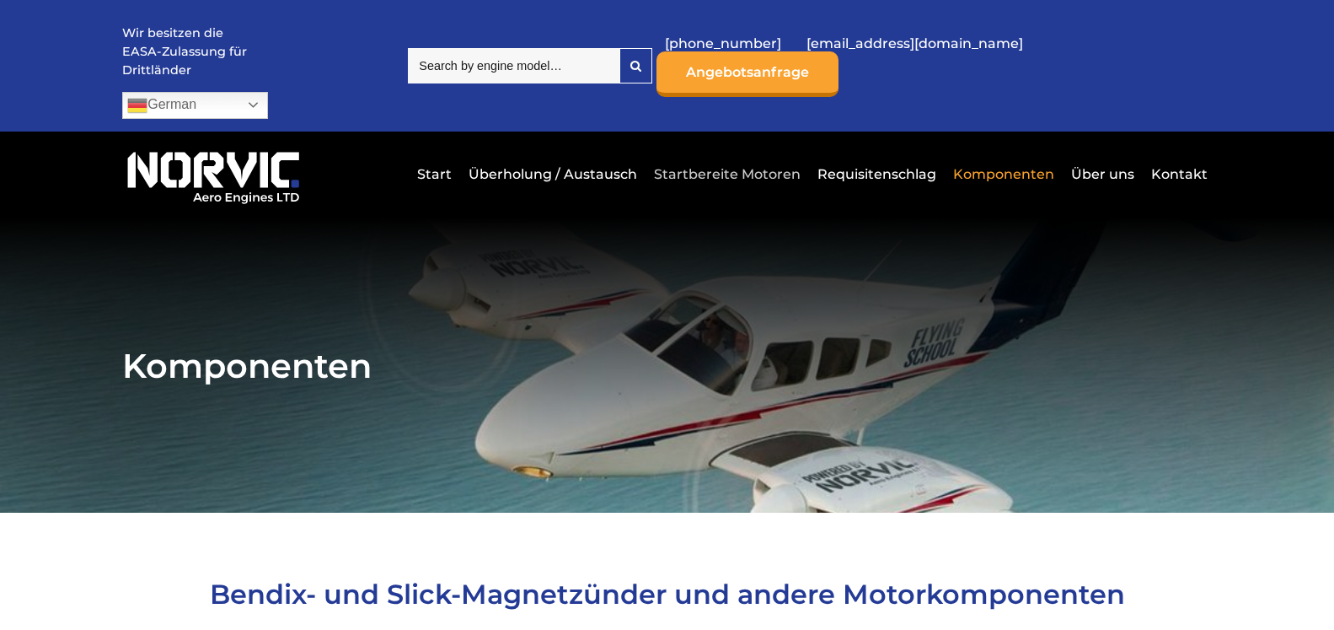
click at [737, 153] on link "Startbereite Motoren" at bounding box center [727, 173] width 155 height 41
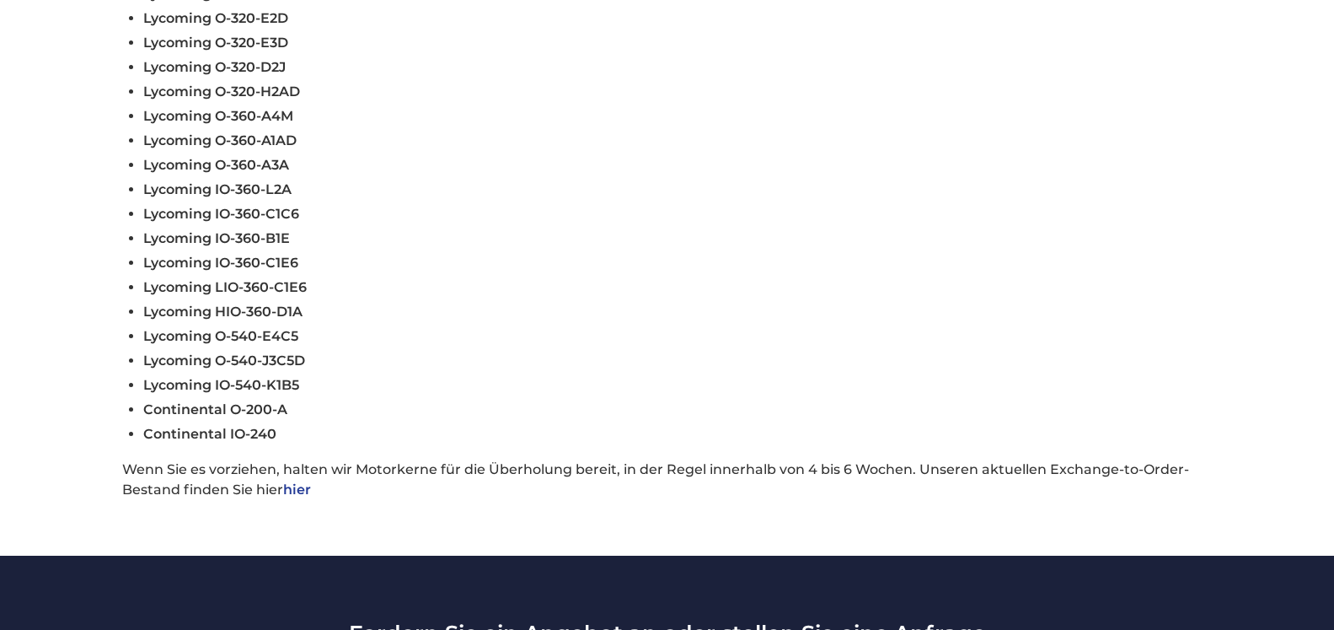
scroll to position [831, 0]
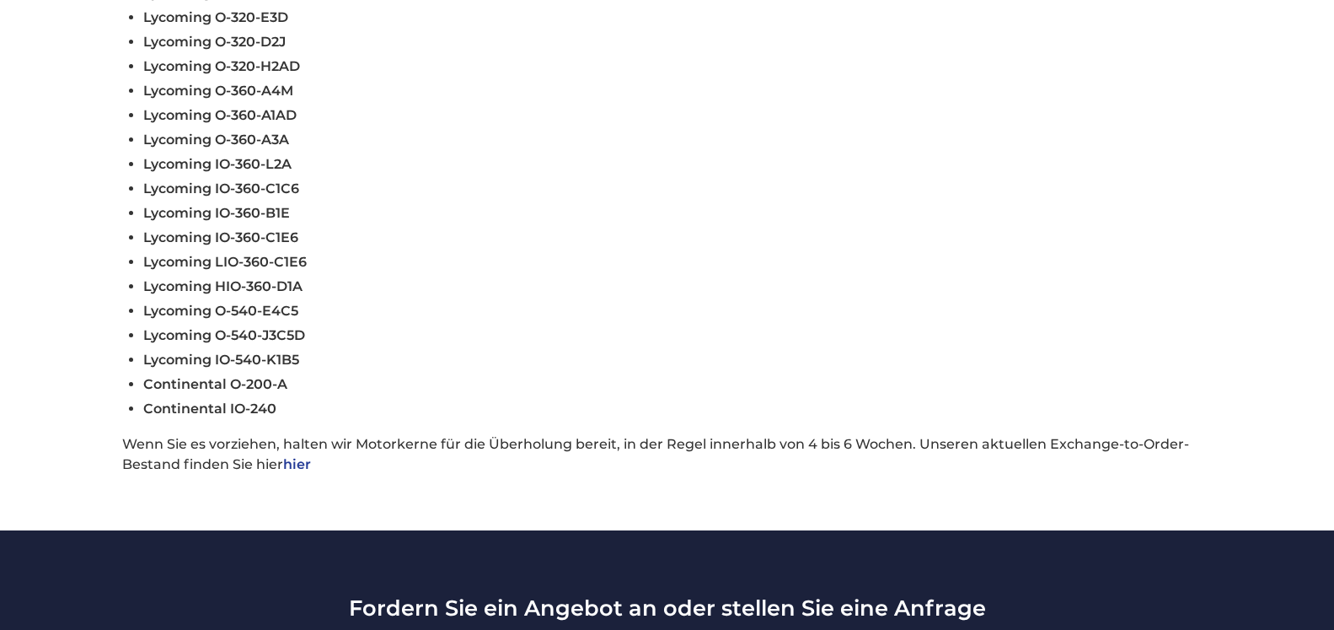
click at [305, 456] on link "hier" at bounding box center [297, 464] width 28 height 16
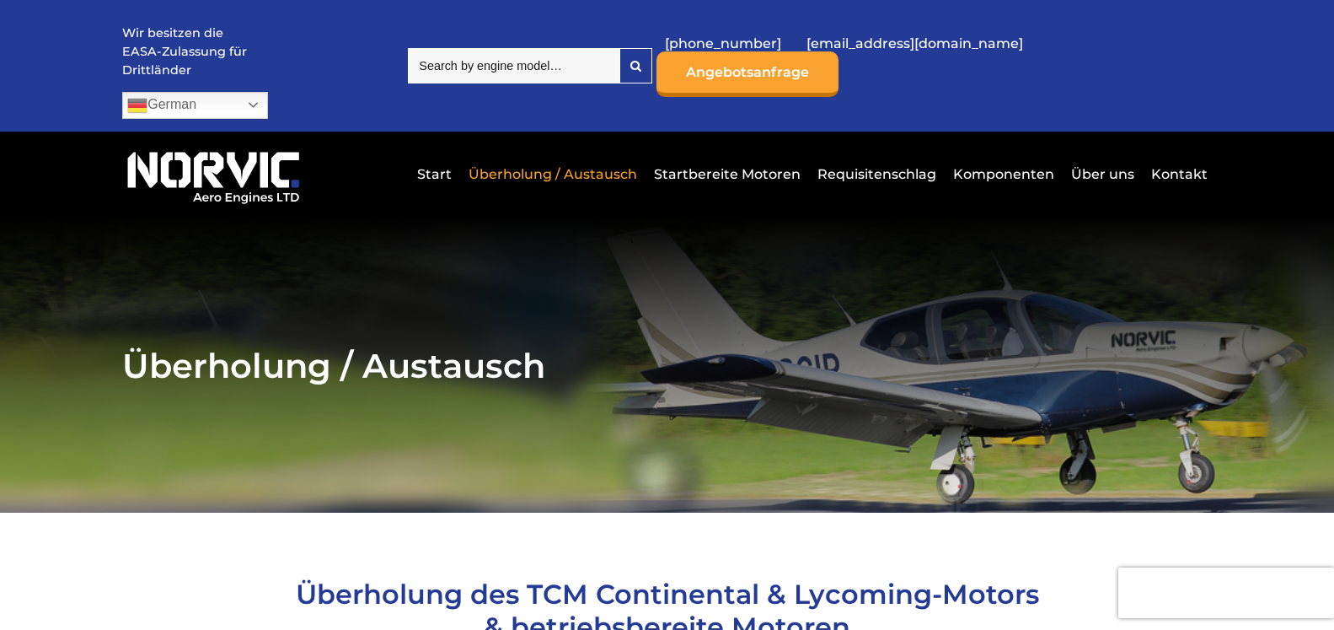
click at [490, 55] on input "search" at bounding box center [514, 65] width 212 height 35
type input "0"
type input "O"
click at [733, 153] on link "Startbereite Motoren" at bounding box center [727, 173] width 155 height 41
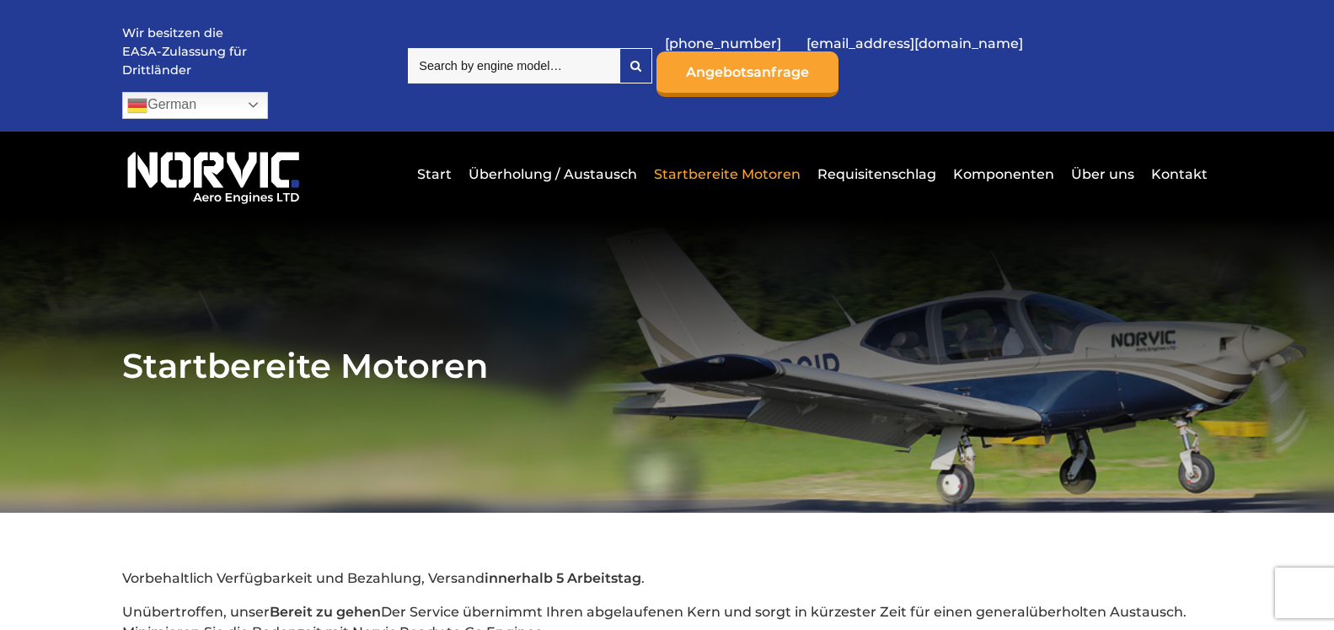
drag, startPoint x: 1342, startPoint y: 5, endPoint x: 1230, endPoint y: 40, distance: 117.3
